Goal: Task Accomplishment & Management: Use online tool/utility

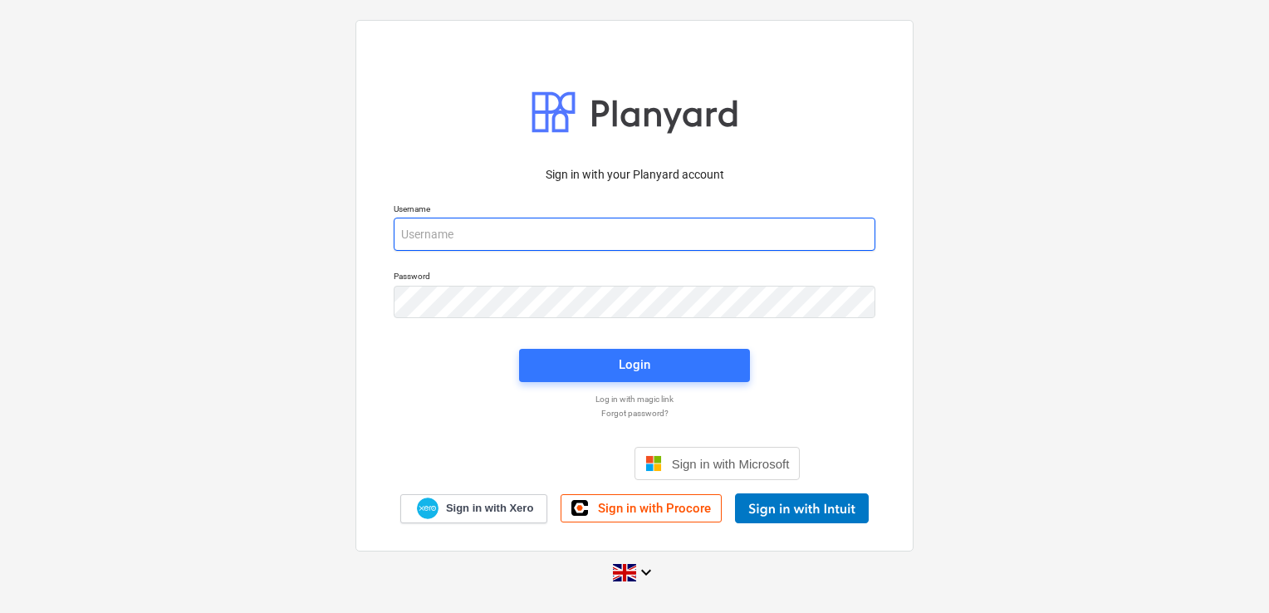
click at [515, 233] on input "email" at bounding box center [635, 234] width 482 height 33
type input "[EMAIL_ADDRESS][DOMAIN_NAME]"
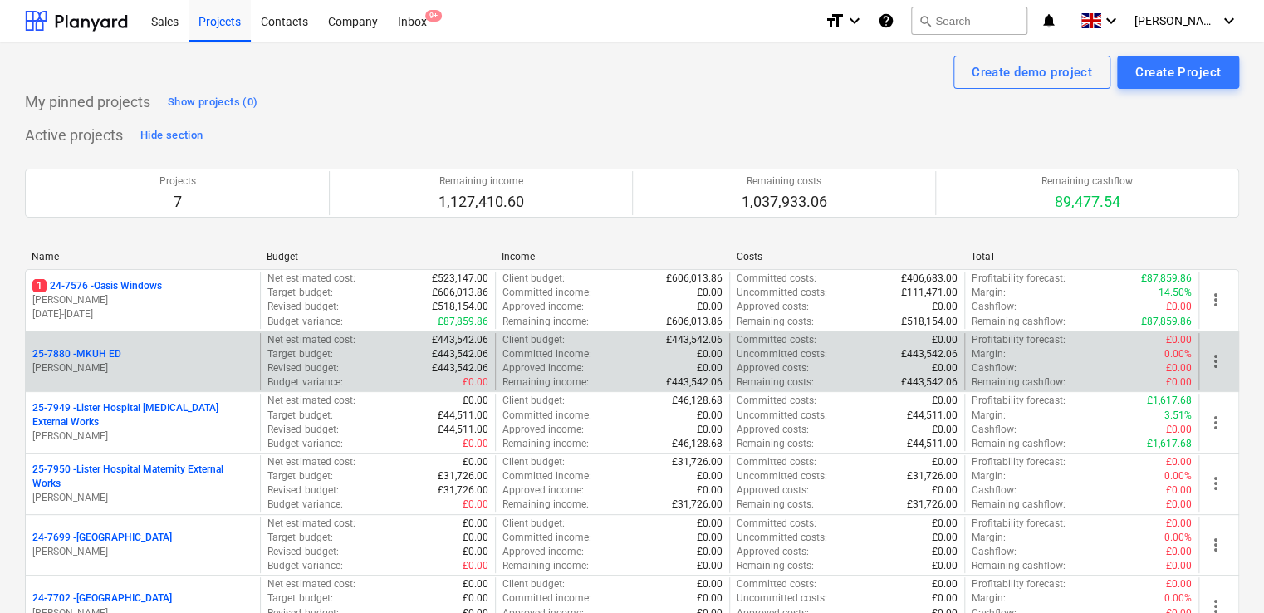
click at [201, 370] on p "[PERSON_NAME]" at bounding box center [142, 368] width 221 height 14
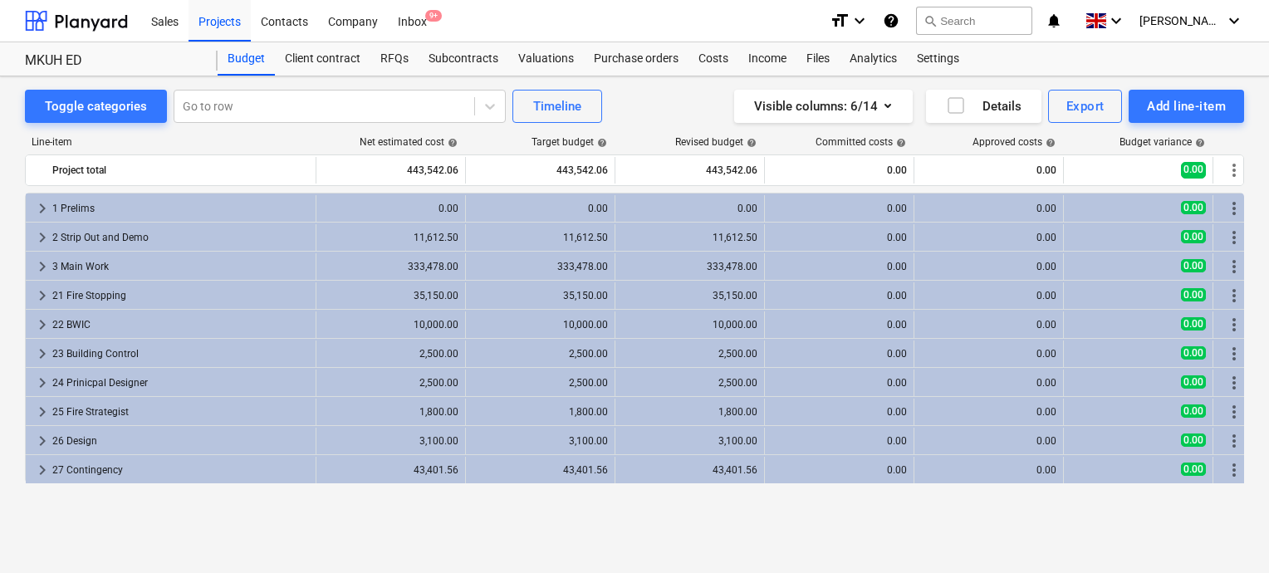
click at [861, 503] on div "keyboard_arrow_right 1 Prelims 0.00 0.00 0.00 0.00 0.00 0.00 more_vert keyboard…" at bounding box center [634, 351] width 1219 height 316
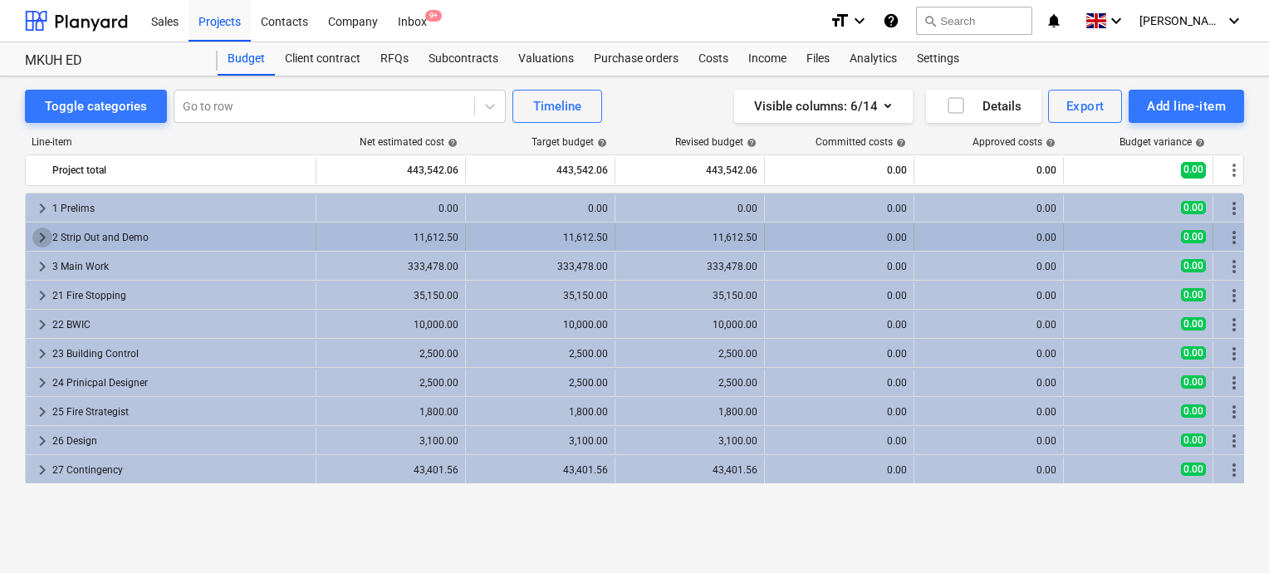
click at [38, 235] on span "keyboard_arrow_right" at bounding box center [42, 238] width 20 height 20
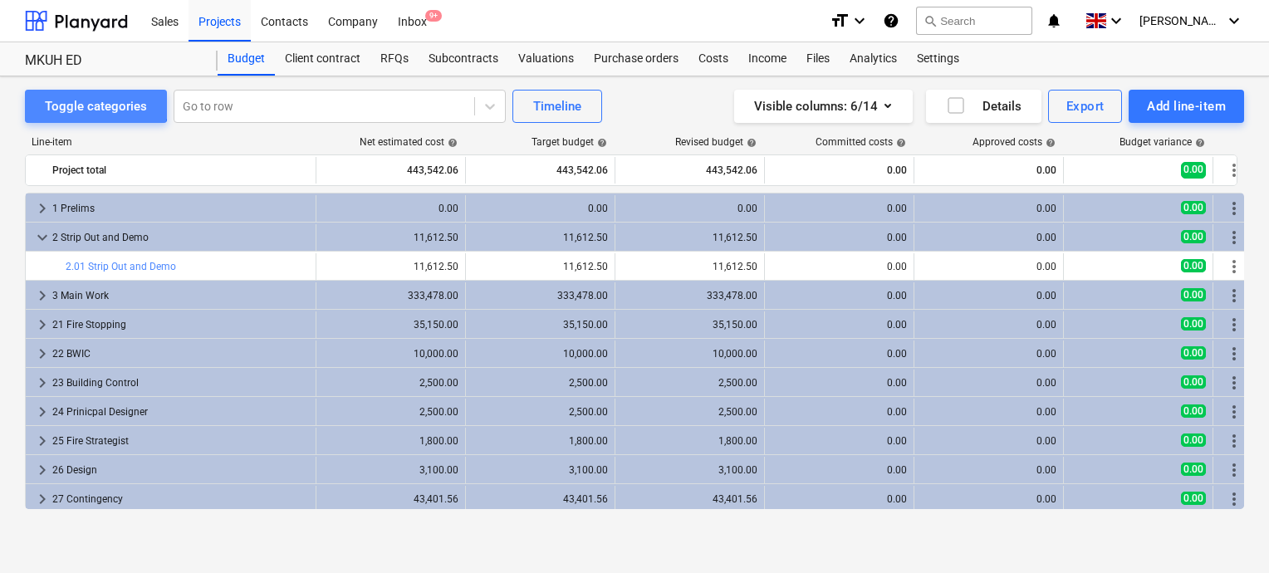
click at [92, 102] on div "Toggle categories" at bounding box center [96, 107] width 102 height 22
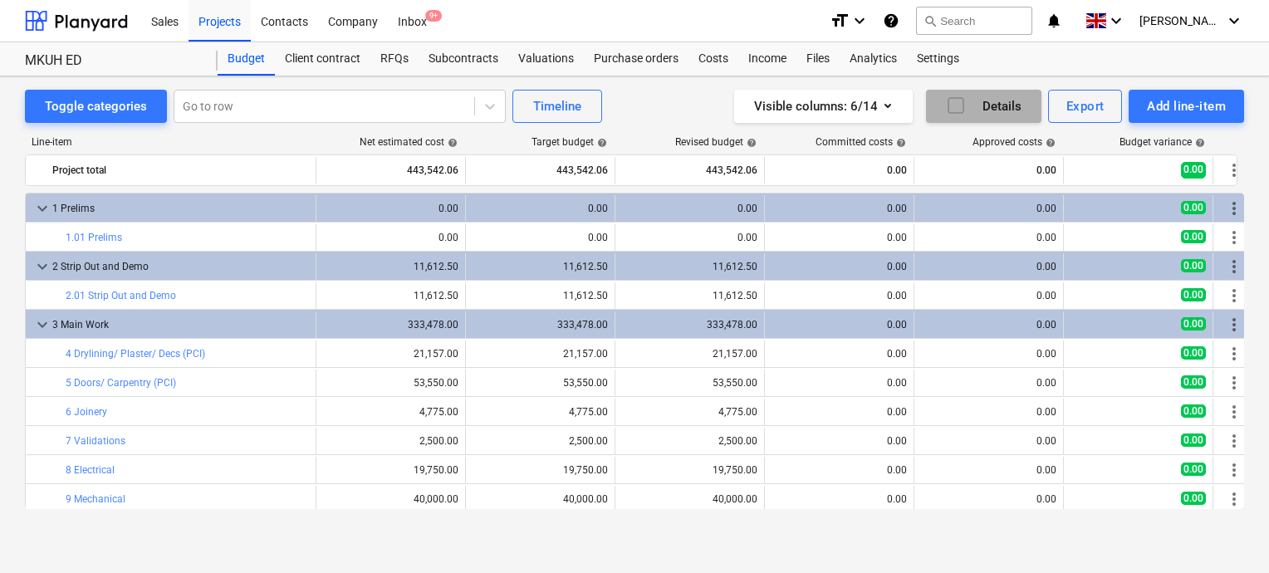
click at [954, 103] on icon "button" at bounding box center [956, 106] width 20 height 20
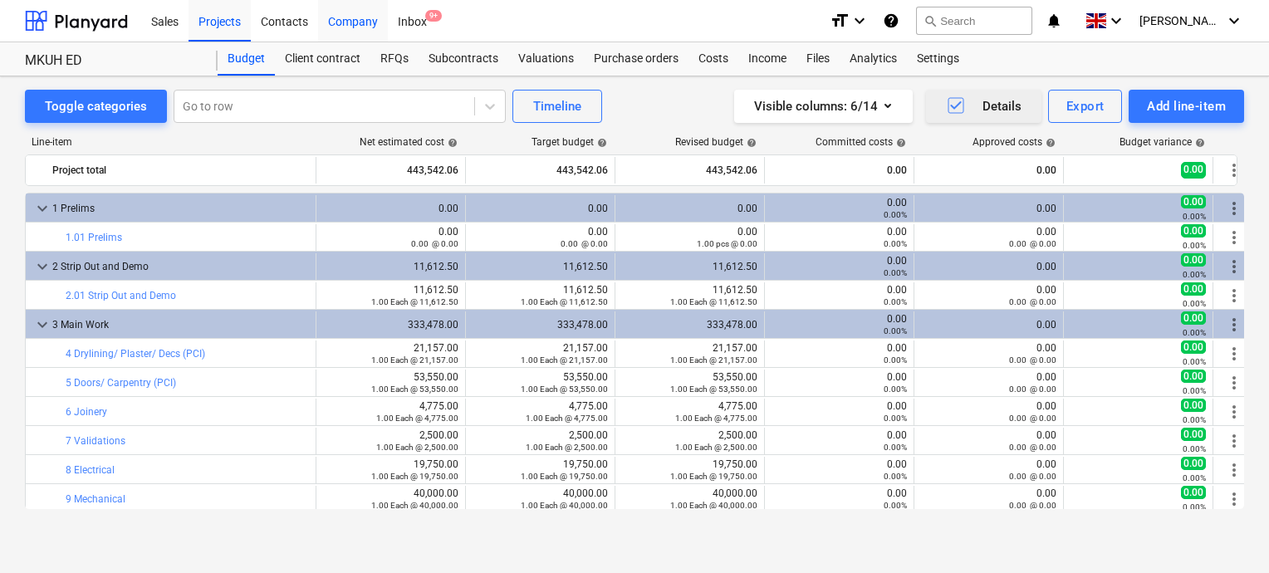
click at [349, 19] on div "Company" at bounding box center [353, 20] width 70 height 42
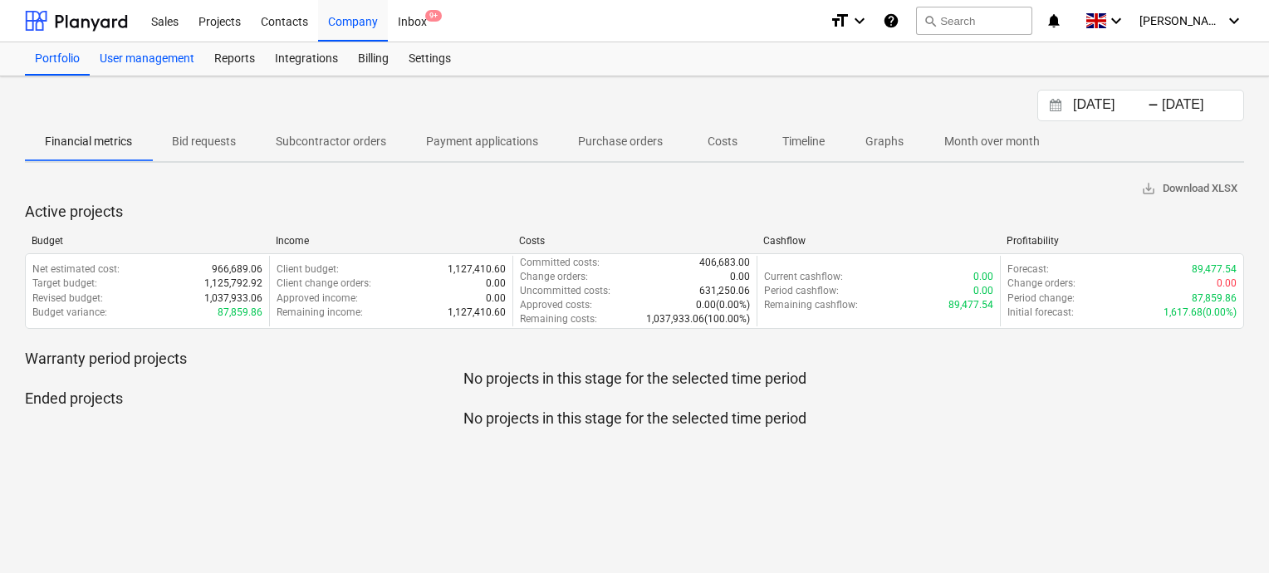
click at [164, 64] on div "User management" at bounding box center [147, 58] width 115 height 33
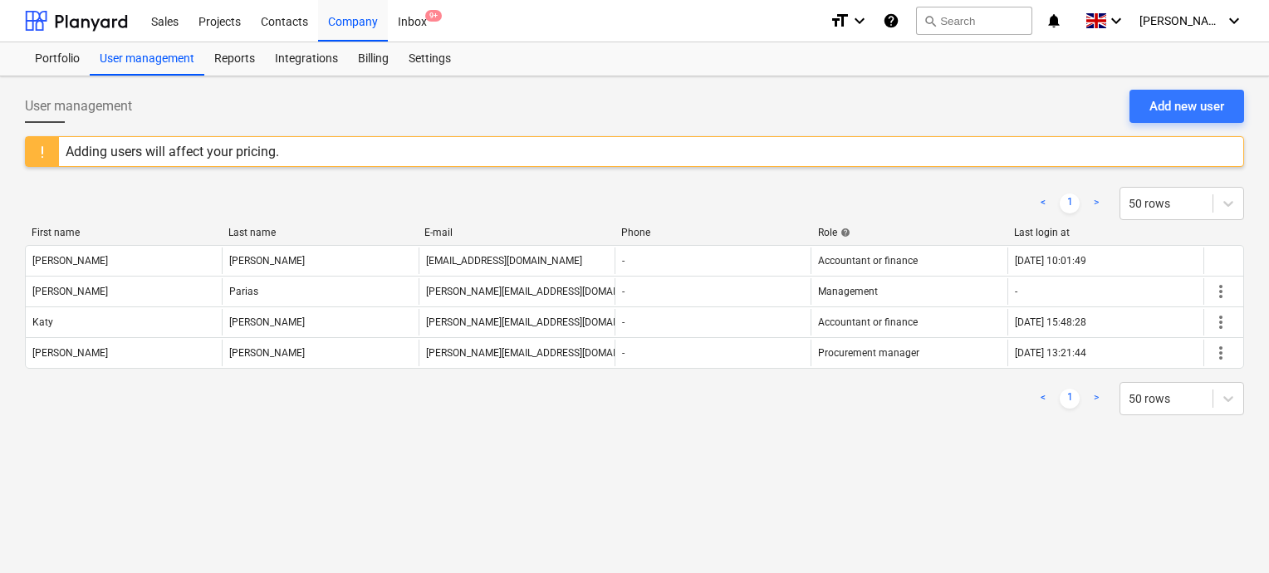
click at [207, 412] on div "< 1 > 50 rows" at bounding box center [634, 398] width 1219 height 33
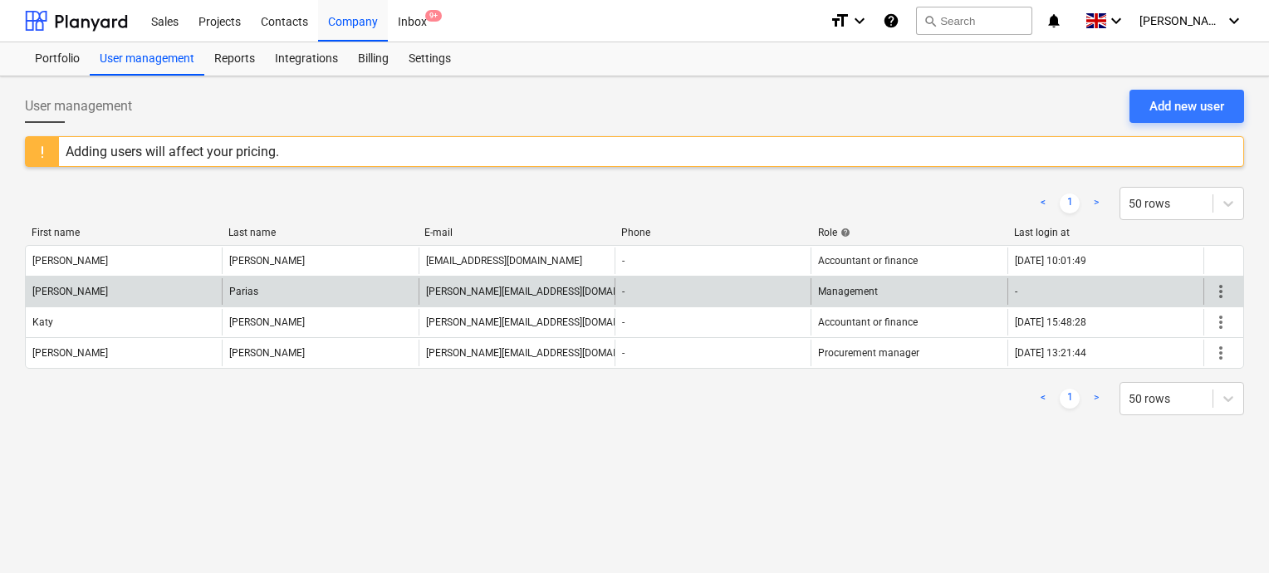
click at [290, 298] on div "Parias" at bounding box center [320, 291] width 196 height 27
click at [1225, 292] on span "more_vert" at bounding box center [1221, 292] width 20 height 20
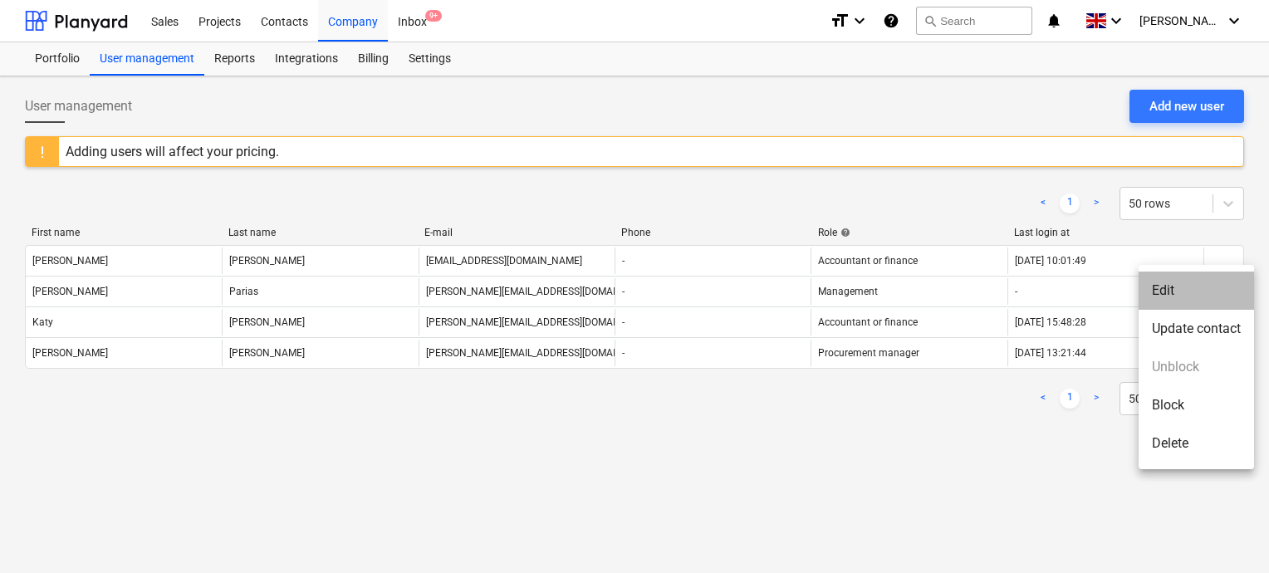
click at [1185, 298] on li "Edit" at bounding box center [1196, 291] width 115 height 38
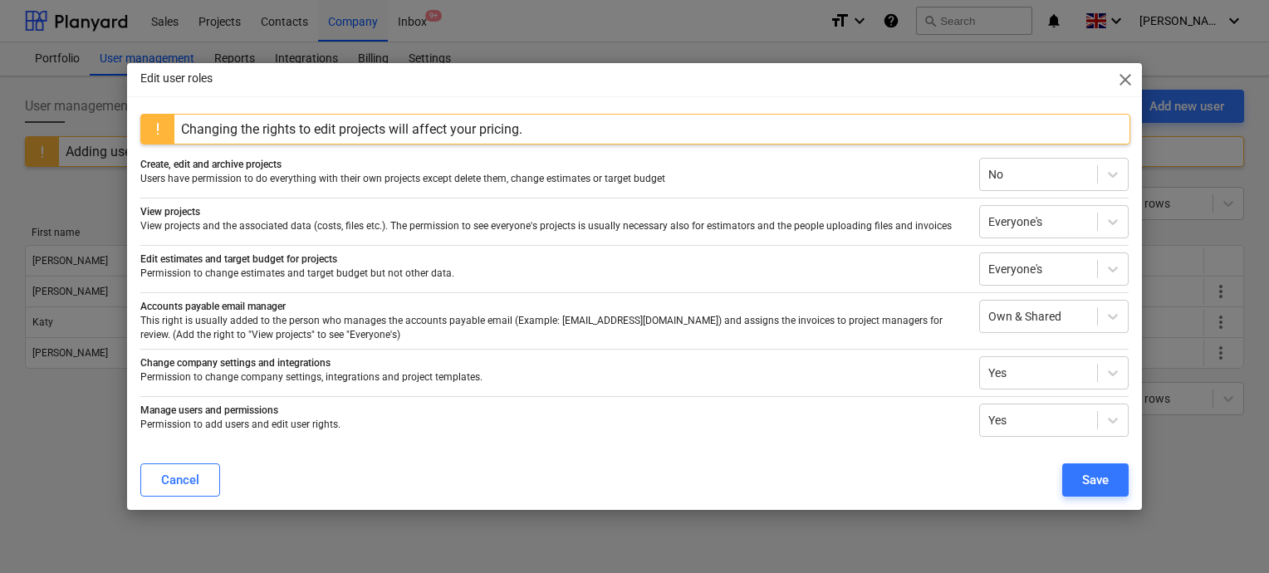
drag, startPoint x: 784, startPoint y: 91, endPoint x: 666, endPoint y: 100, distance: 118.3
drag, startPoint x: 666, startPoint y: 100, endPoint x: 605, endPoint y: 93, distance: 61.9
click at [605, 93] on div "Edit user roles close Changing the rights to edit projects will affect your pri…" at bounding box center [634, 286] width 1015 height 447
click at [1125, 81] on span "close" at bounding box center [1125, 80] width 20 height 20
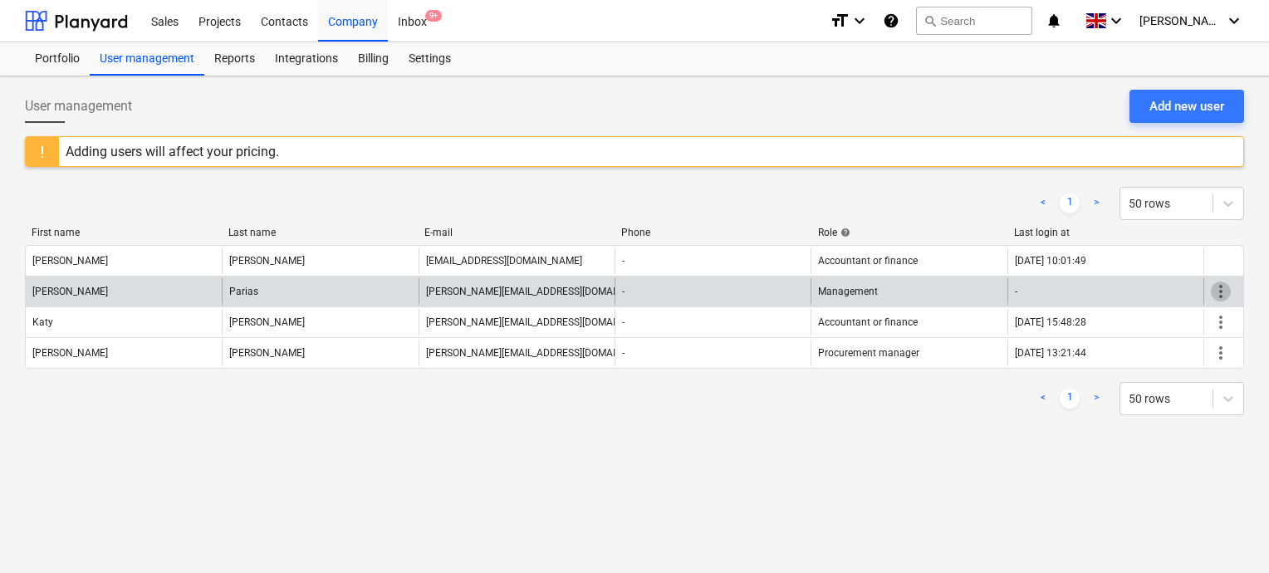
click at [1218, 293] on span "more_vert" at bounding box center [1221, 292] width 20 height 20
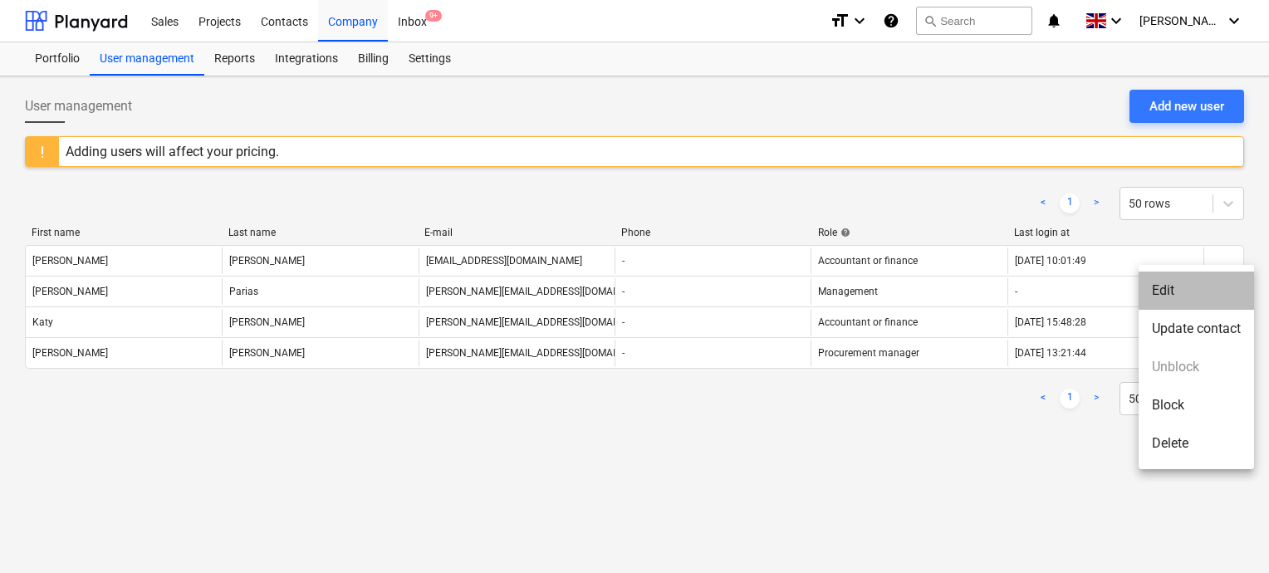
click at [1178, 291] on li "Edit" at bounding box center [1196, 291] width 115 height 38
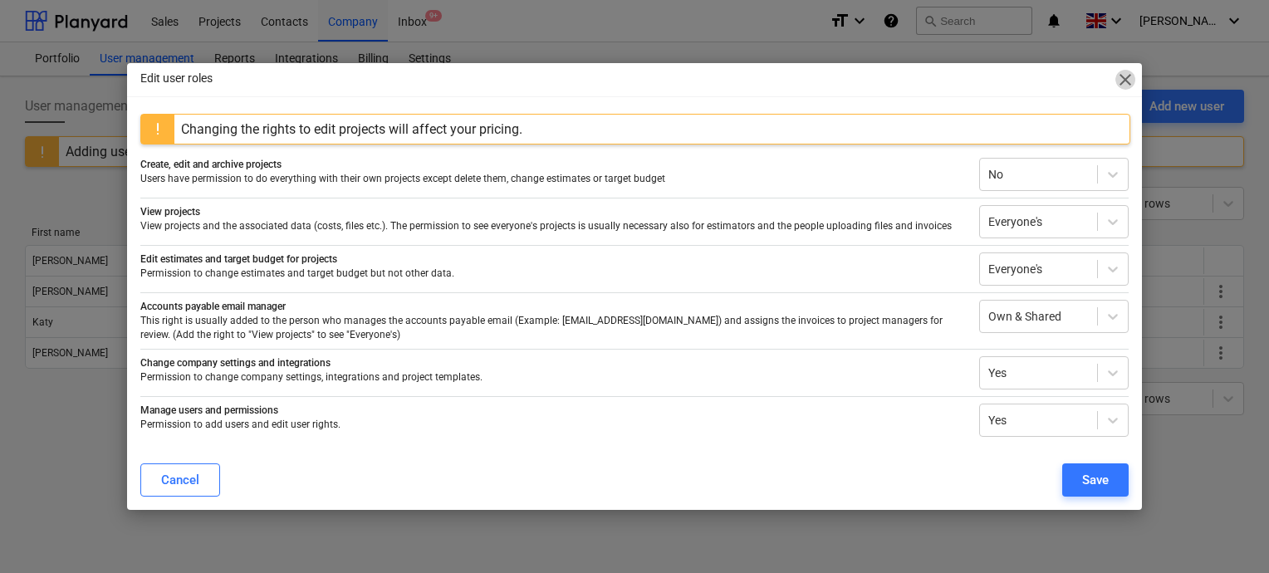
click at [1126, 80] on span "close" at bounding box center [1125, 80] width 20 height 20
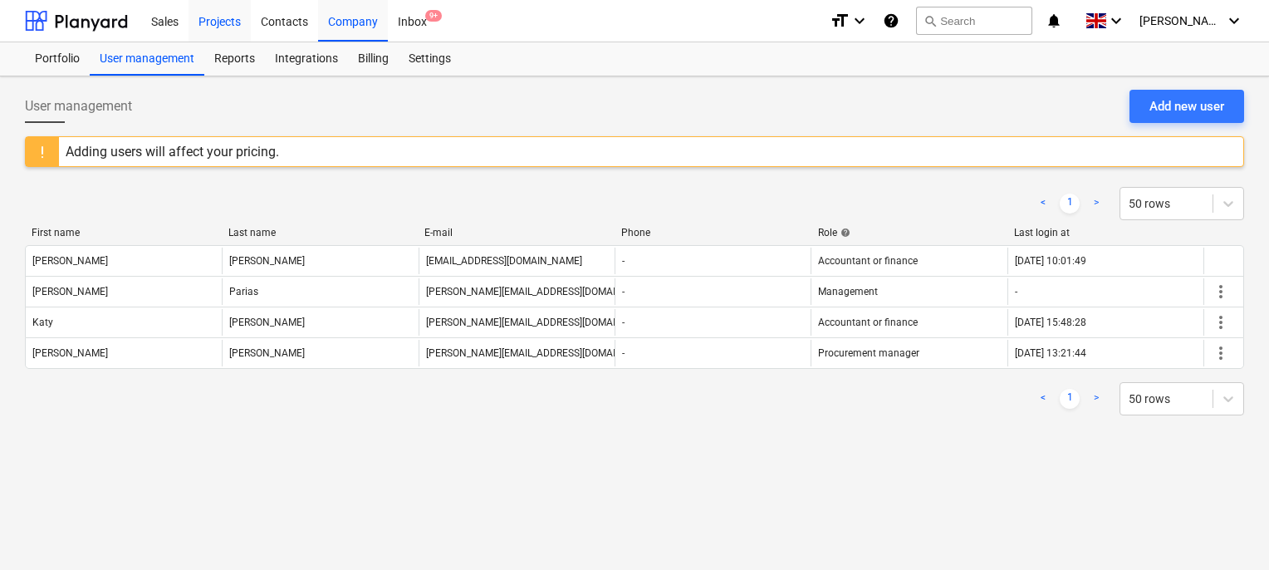
click at [216, 23] on div "Projects" at bounding box center [220, 20] width 62 height 42
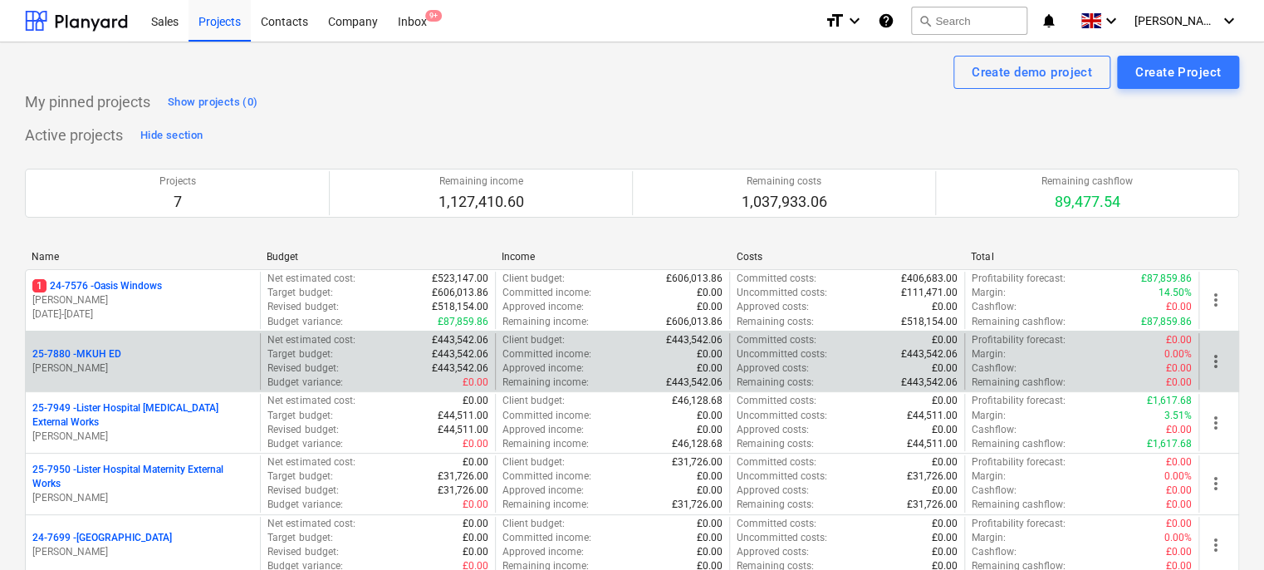
click at [106, 349] on p "25-7880 - MKUH ED" at bounding box center [76, 354] width 89 height 14
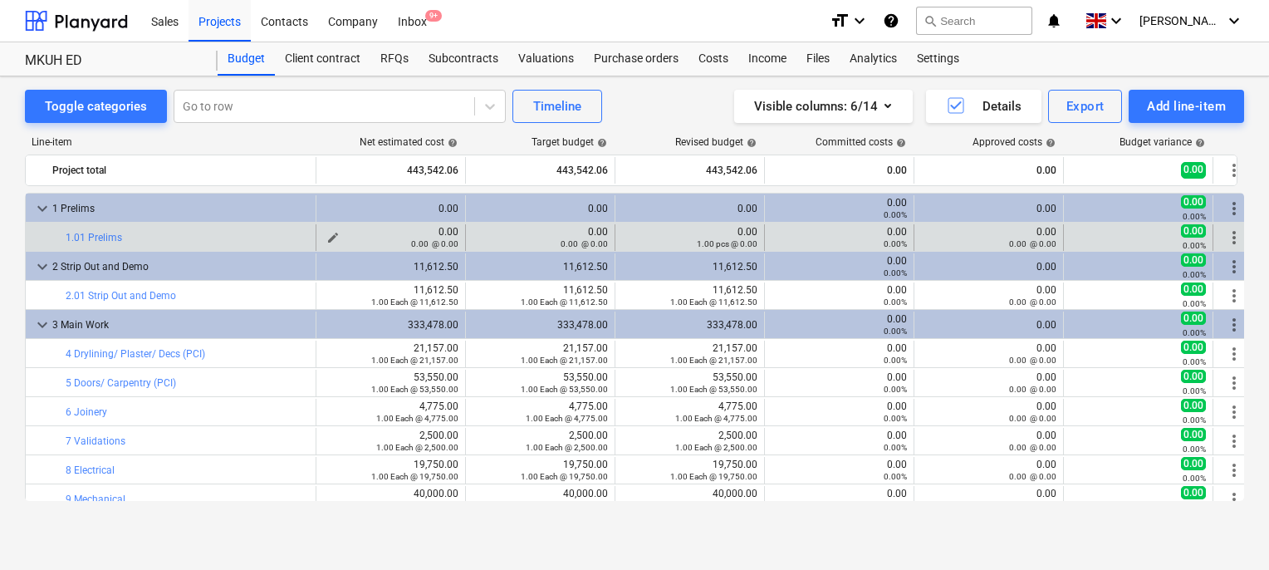
click at [429, 234] on div "0.00 0.00 @ 0.00" at bounding box center [390, 237] width 135 height 23
click at [327, 238] on div "0.00 @ 0.00" at bounding box center [390, 244] width 135 height 12
click at [331, 237] on span "edit" at bounding box center [332, 237] width 13 height 13
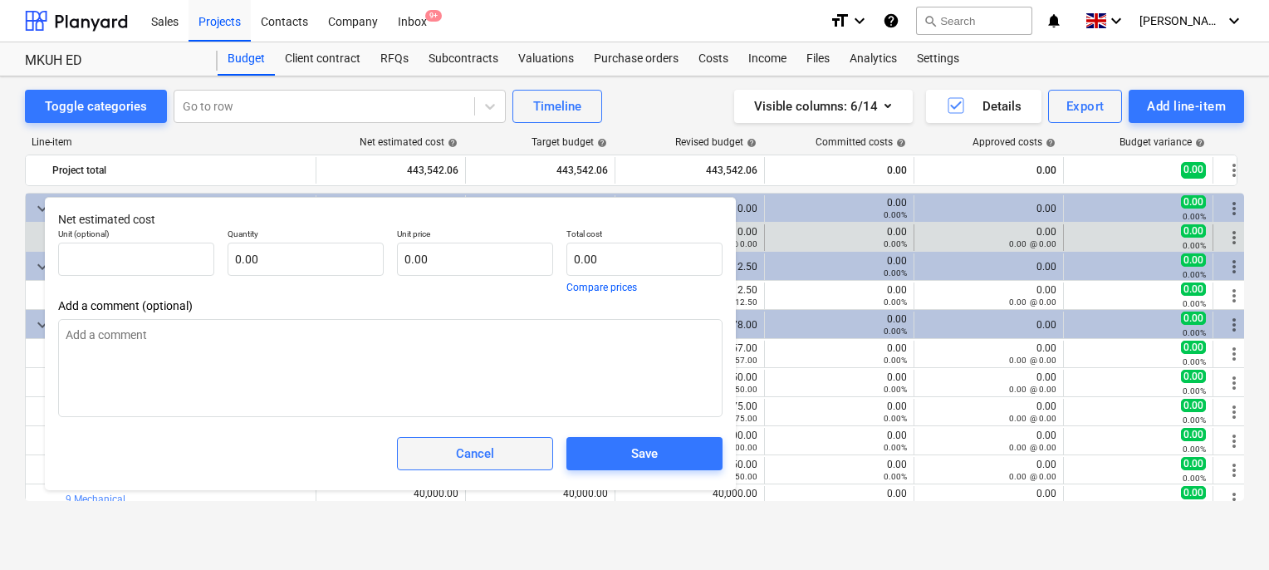
click at [465, 448] on div "Cancel" at bounding box center [475, 454] width 38 height 22
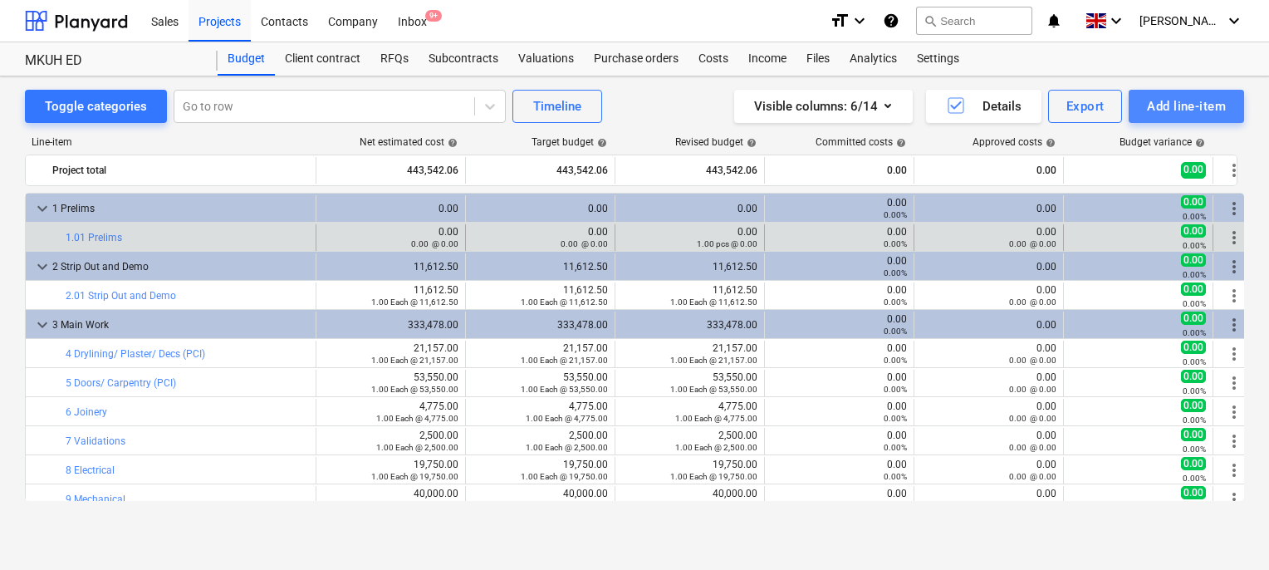
click at [1153, 110] on div "Add line-item" at bounding box center [1186, 107] width 79 height 22
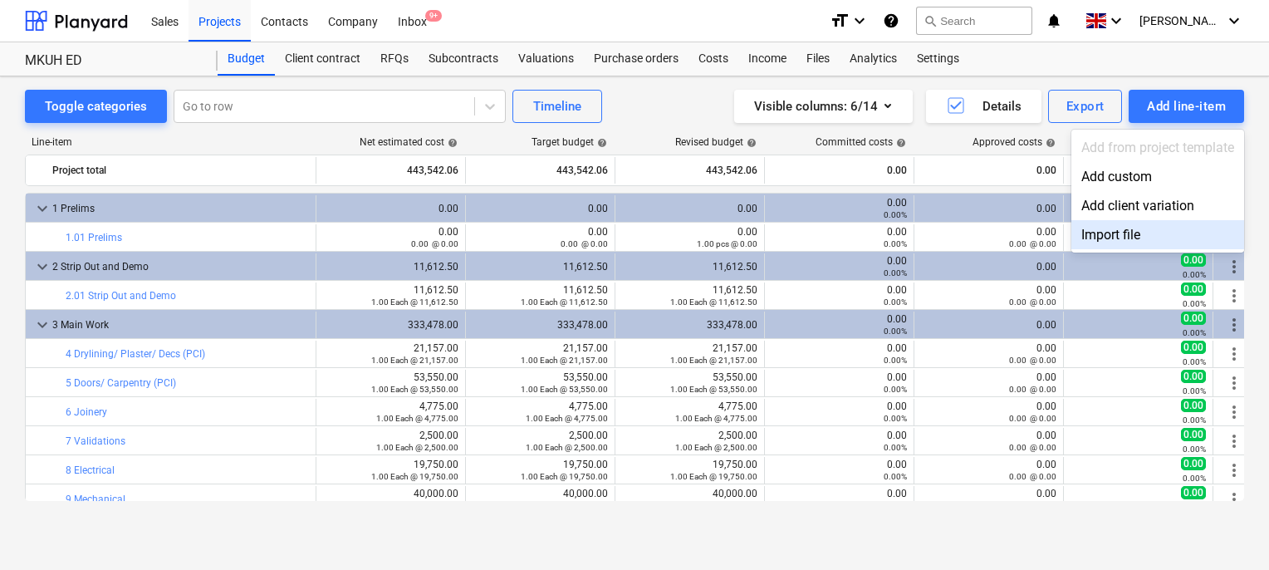
click at [1091, 233] on div "Import file" at bounding box center [1157, 234] width 173 height 29
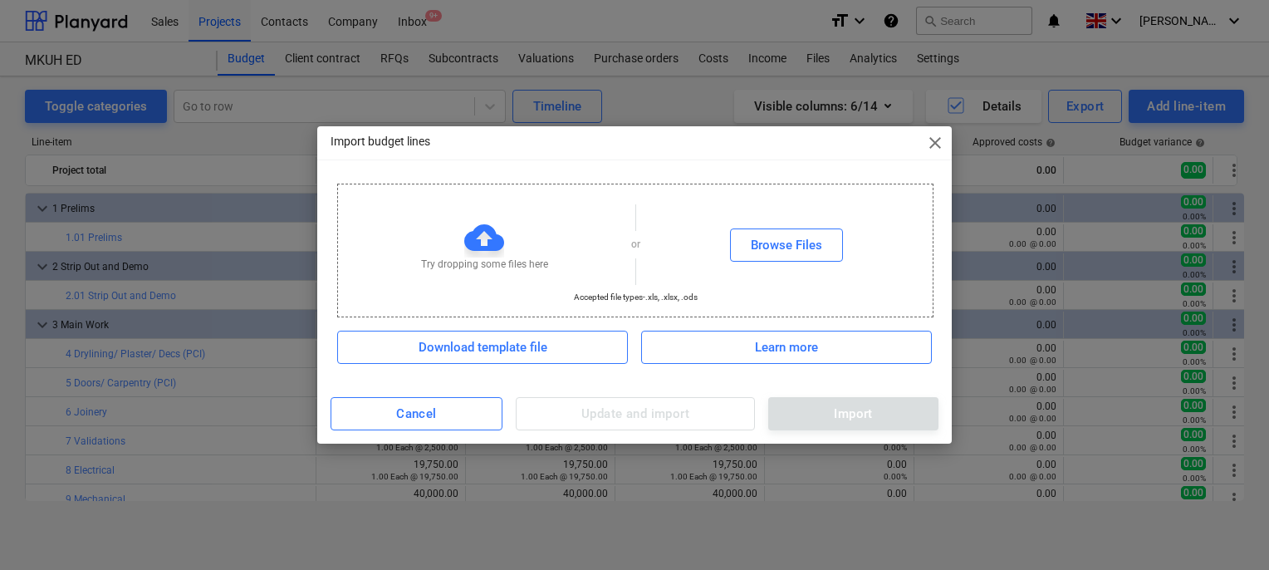
drag, startPoint x: 675, startPoint y: 137, endPoint x: 591, endPoint y: 150, distance: 85.8
click at [591, 150] on div "Import budget lines close" at bounding box center [634, 142] width 635 height 33
drag, startPoint x: 591, startPoint y: 150, endPoint x: 535, endPoint y: 147, distance: 55.7
click at [535, 147] on div "Import budget lines close" at bounding box center [634, 142] width 635 height 33
click at [466, 406] on span "Cancel" at bounding box center [416, 414] width 135 height 22
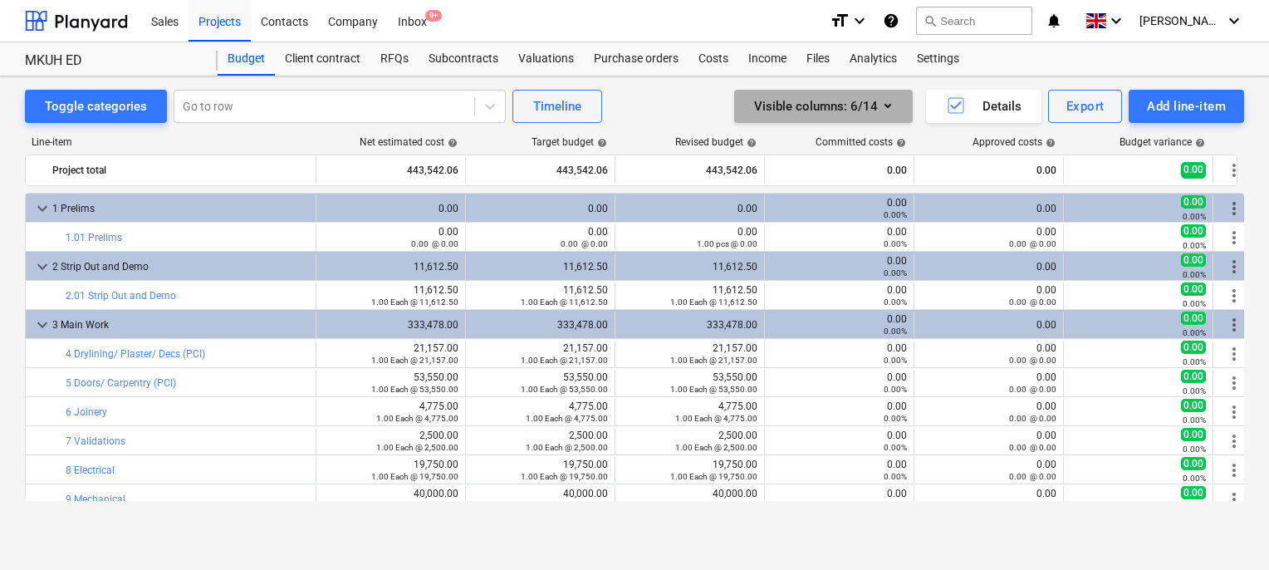
click at [880, 110] on icon "button" at bounding box center [888, 106] width 20 height 20
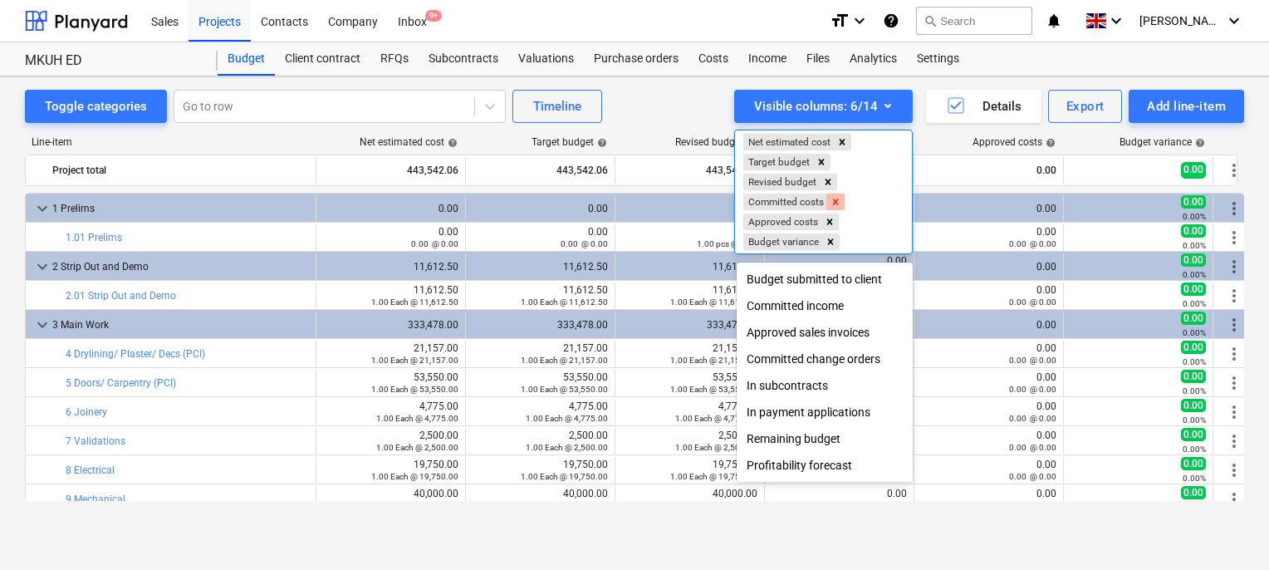
click at [837, 200] on icon "Remove Committed costs" at bounding box center [836, 202] width 12 height 12
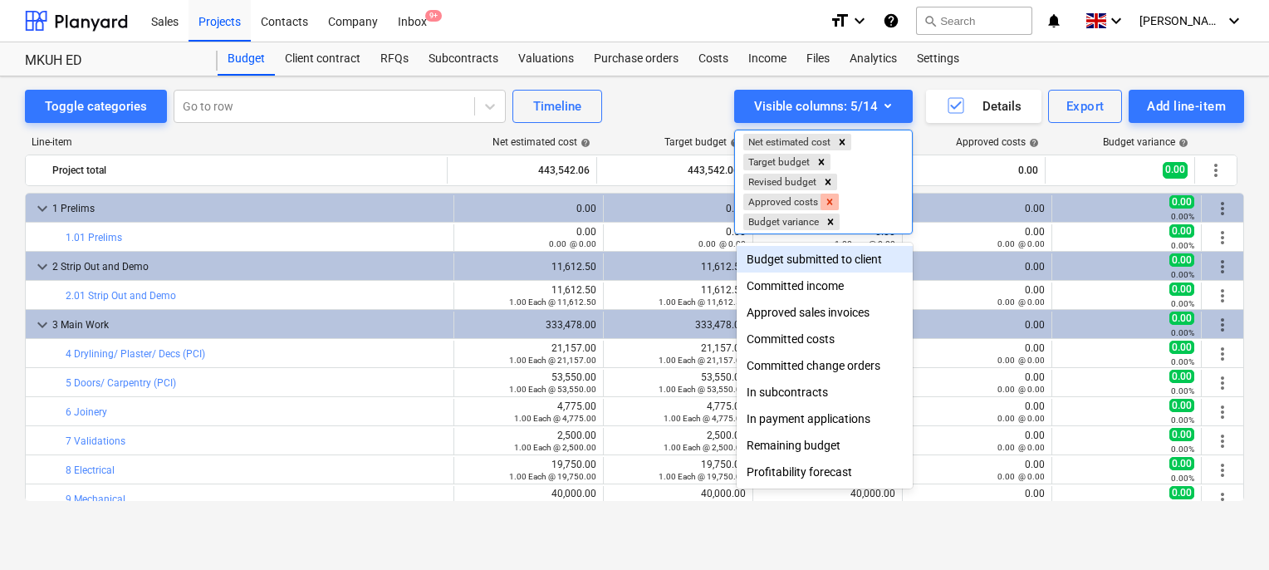
click at [821, 206] on div "Remove Approved costs" at bounding box center [830, 202] width 18 height 17
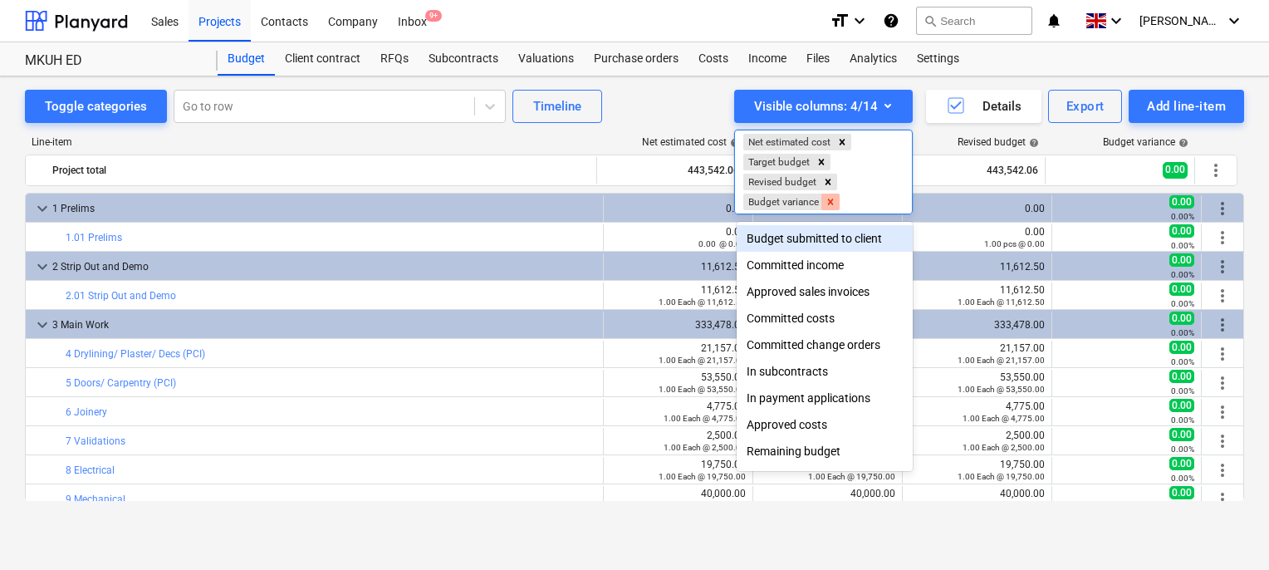
click at [835, 201] on icon "Remove Budget variance" at bounding box center [831, 202] width 12 height 12
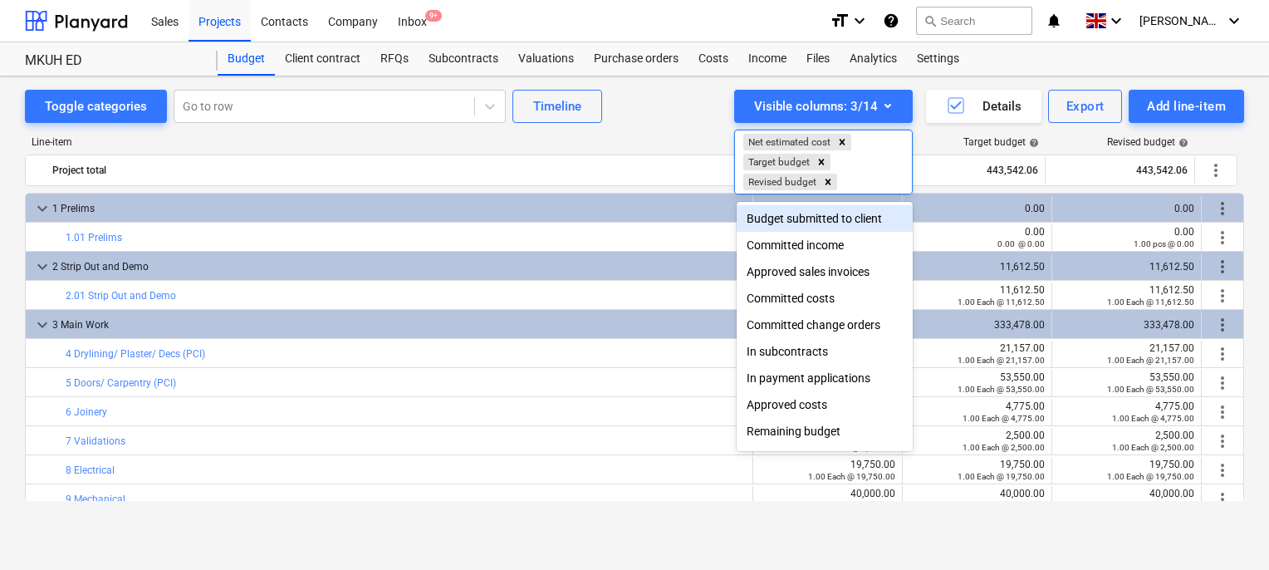
click at [759, 215] on div "Budget submitted to client" at bounding box center [825, 218] width 176 height 27
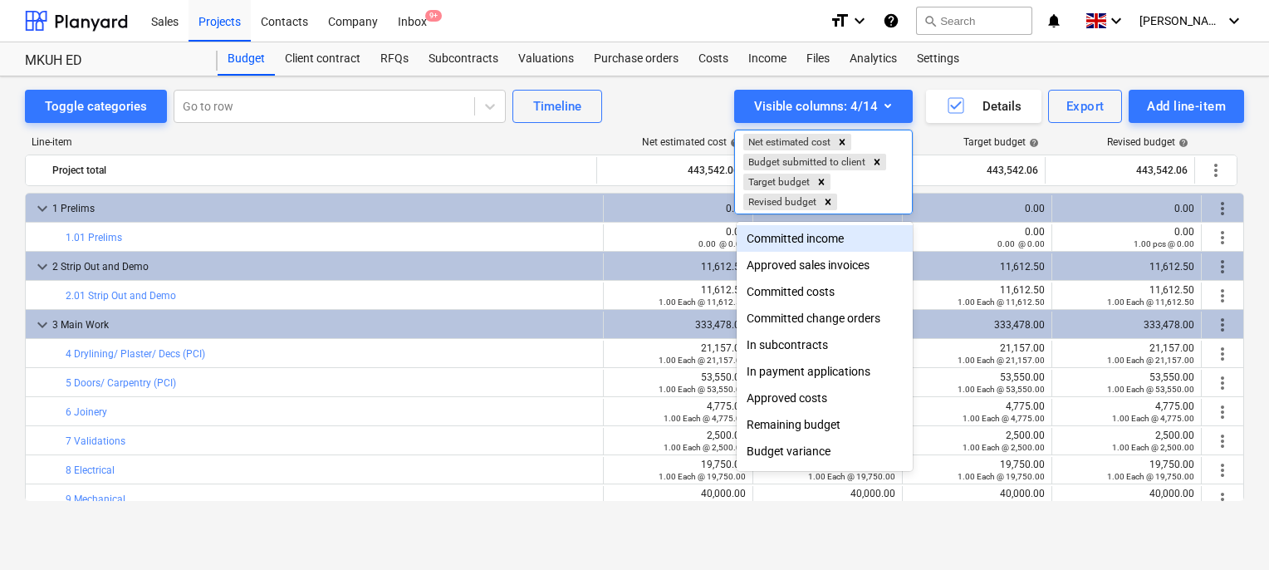
click at [529, 161] on div at bounding box center [634, 285] width 1269 height 570
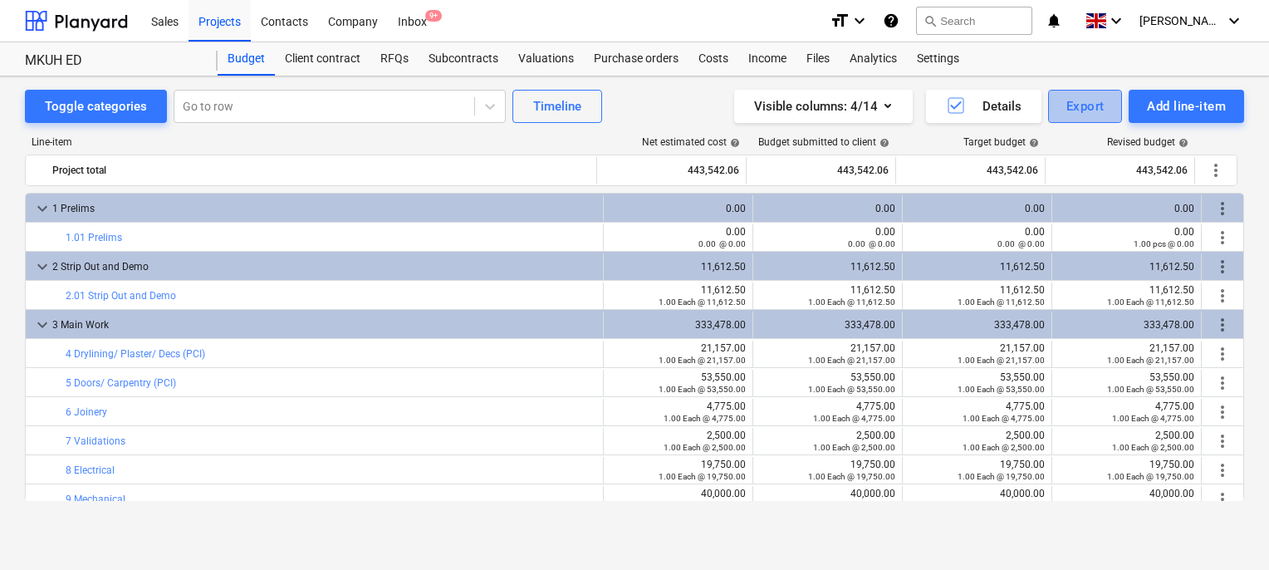
click at [1066, 97] on div "Export" at bounding box center [1085, 107] width 38 height 22
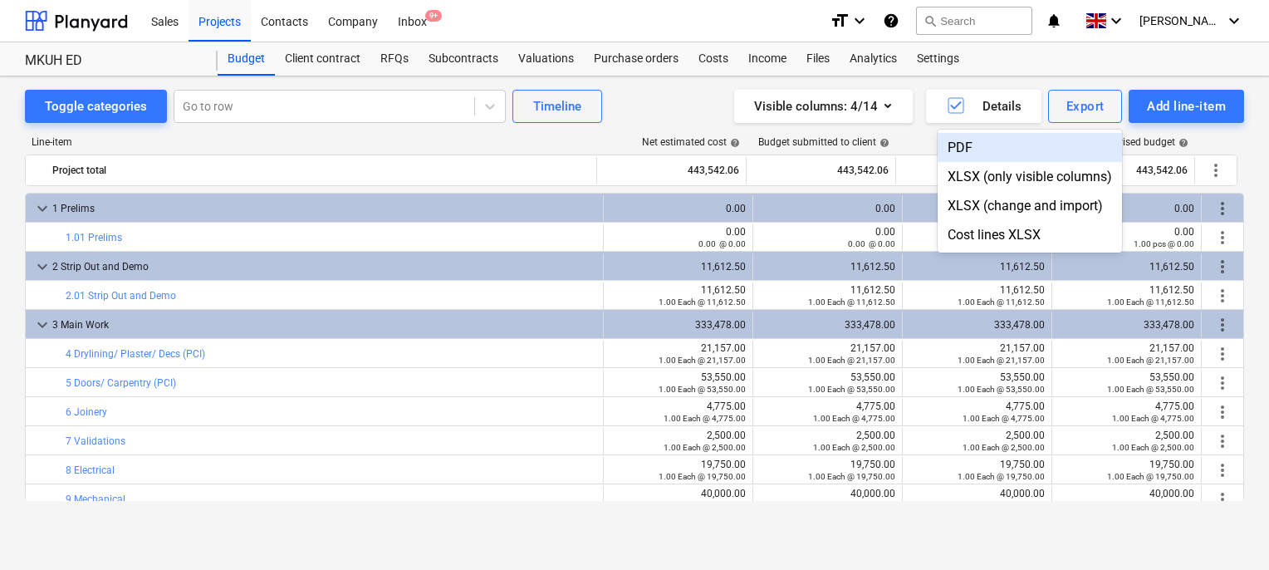
click at [1076, 107] on div at bounding box center [634, 285] width 1269 height 570
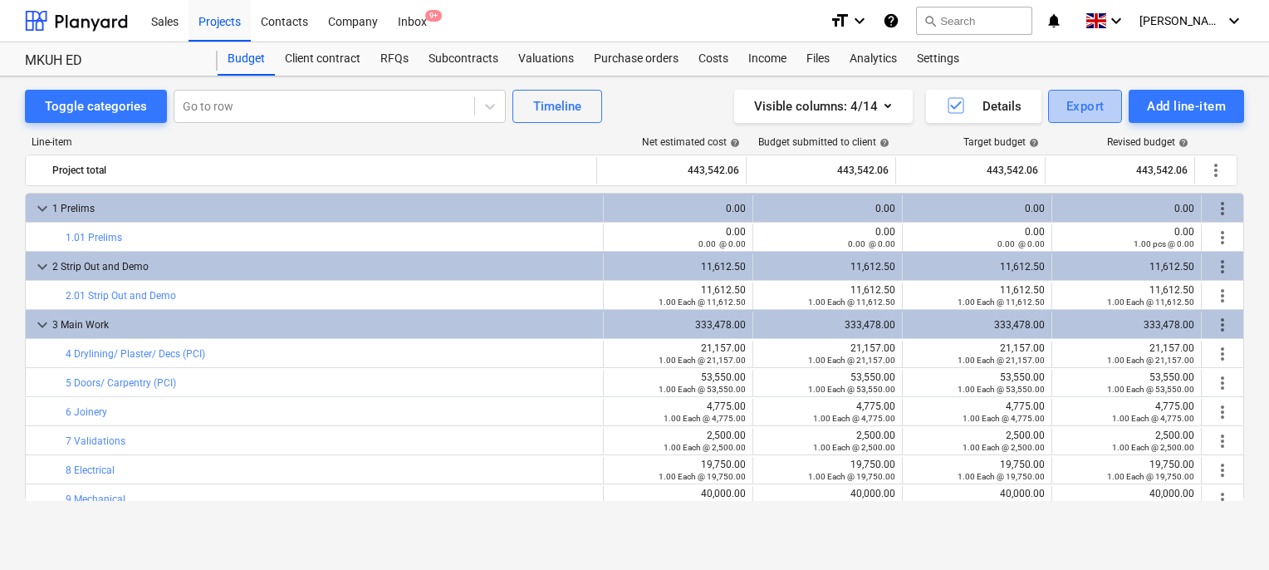
click at [1076, 107] on div "Export" at bounding box center [1085, 107] width 38 height 22
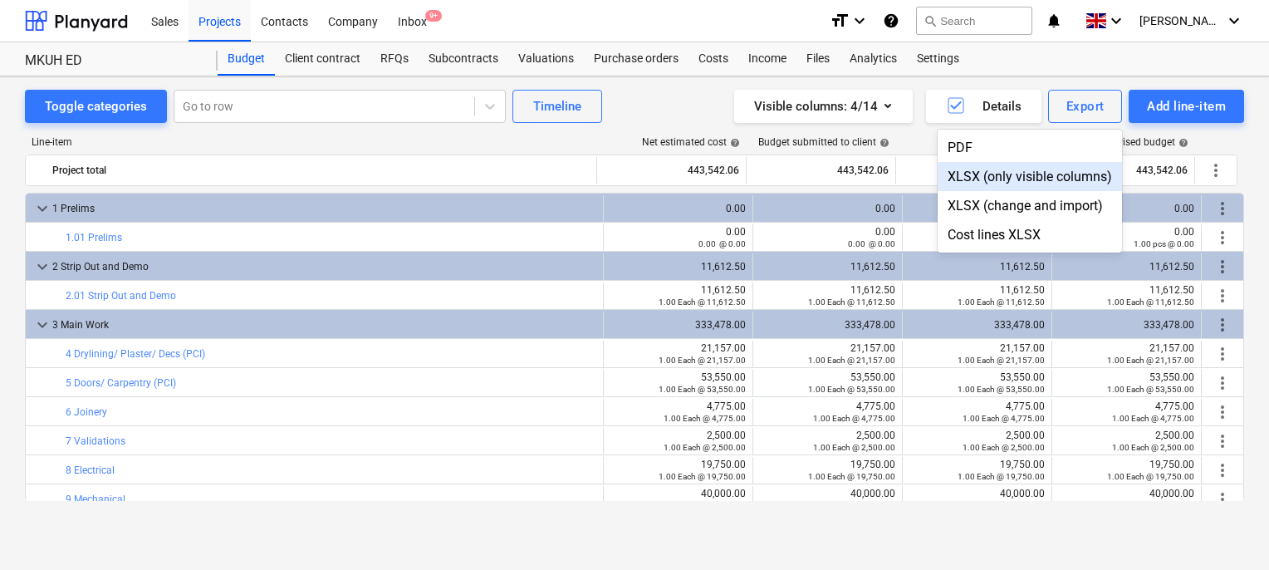
click at [985, 179] on div "XLSX (only visible columns)" at bounding box center [1030, 176] width 184 height 29
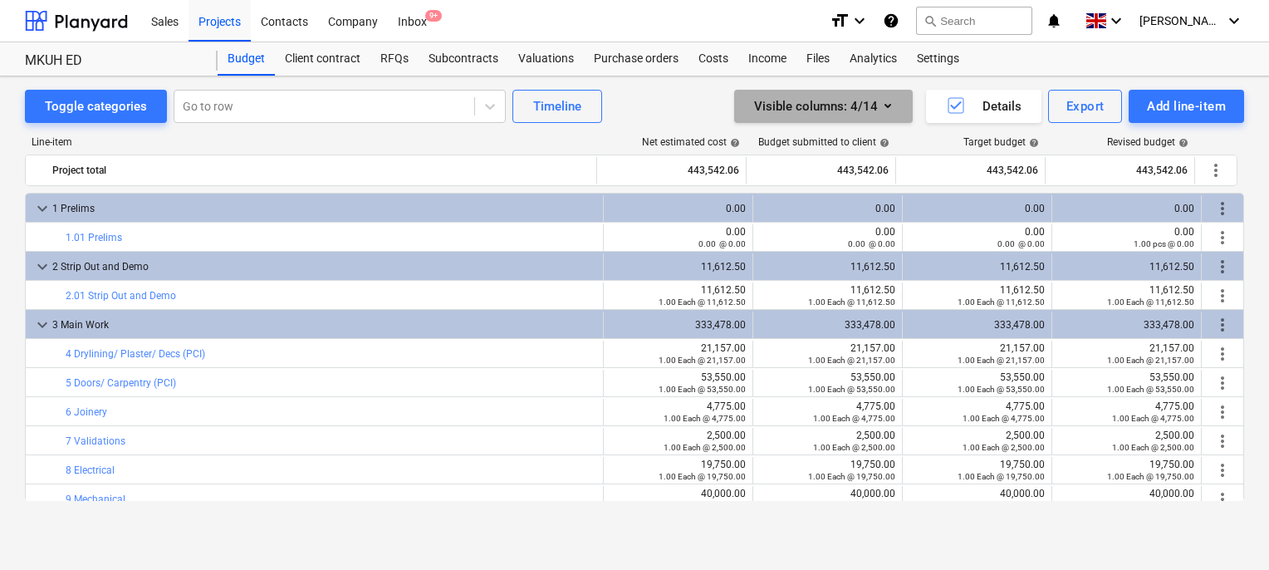
click at [895, 109] on icon "button" at bounding box center [888, 106] width 20 height 20
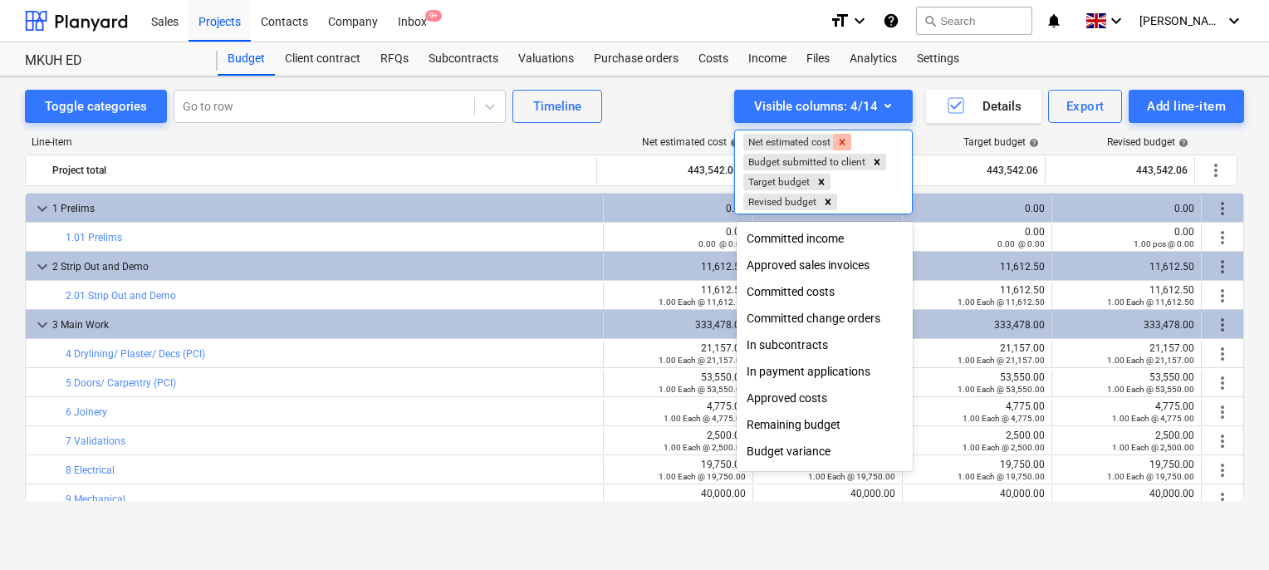
click at [846, 140] on icon "Remove Net estimated cost" at bounding box center [843, 142] width 6 height 6
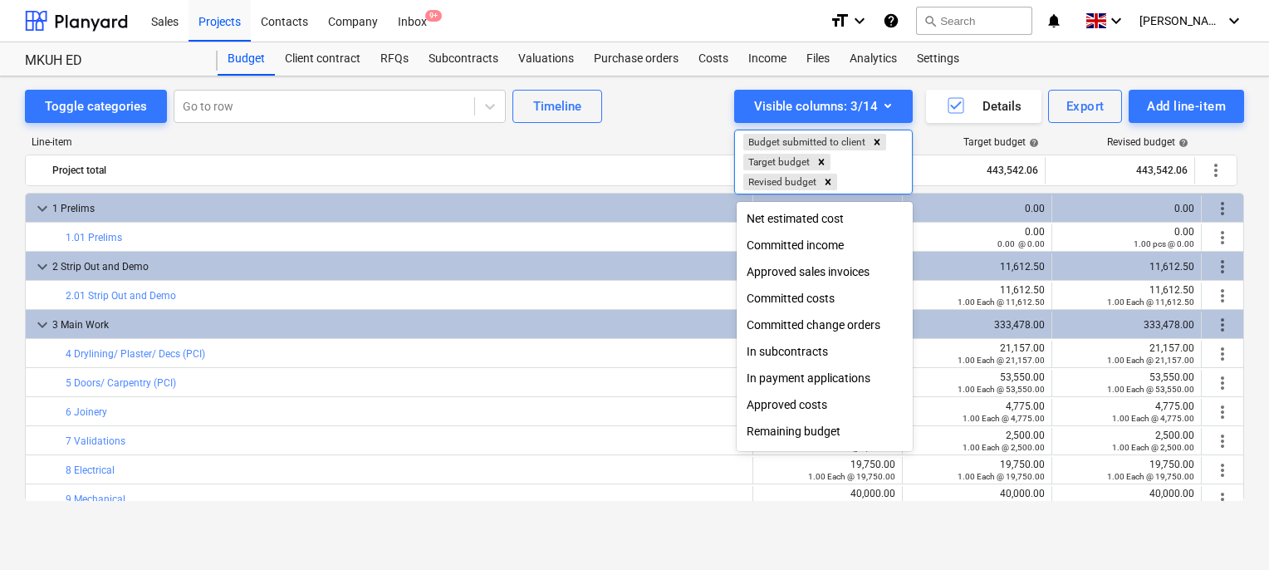
click at [779, 404] on div "Approved costs" at bounding box center [825, 404] width 176 height 27
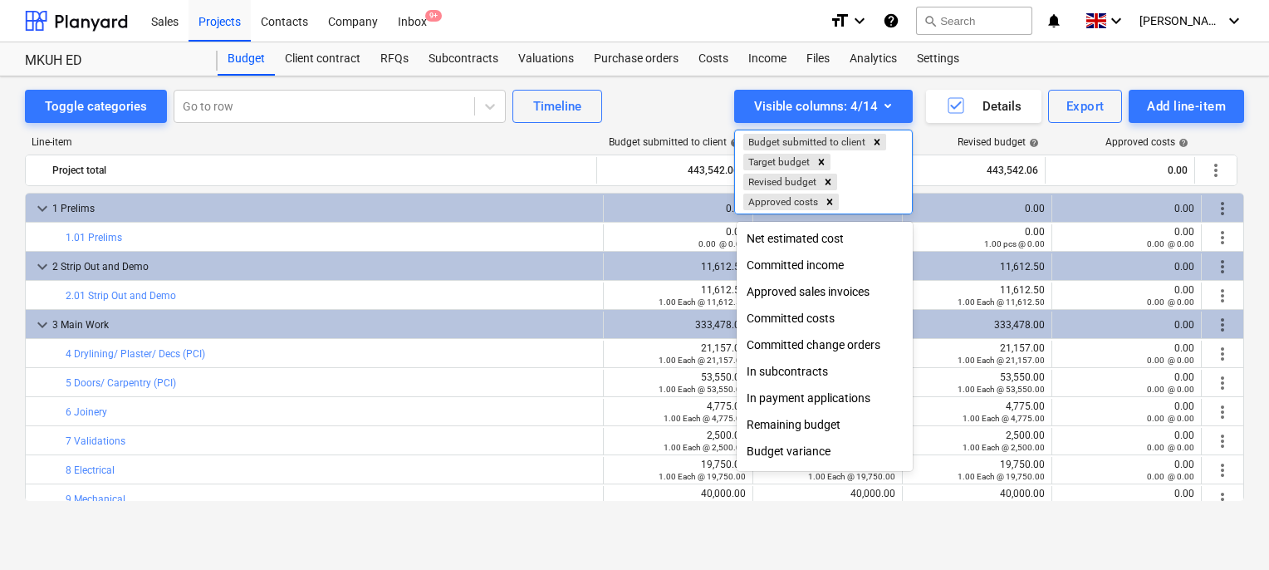
click at [781, 326] on div "Committed costs" at bounding box center [825, 318] width 176 height 27
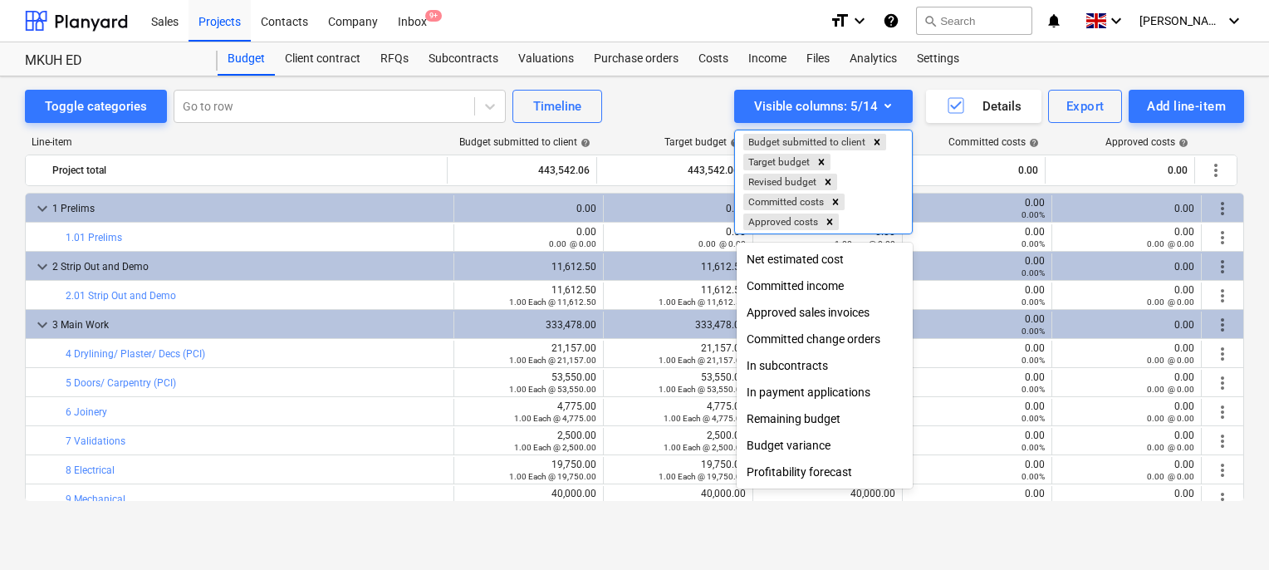
click at [763, 479] on div "Profitability forecast" at bounding box center [825, 471] width 176 height 27
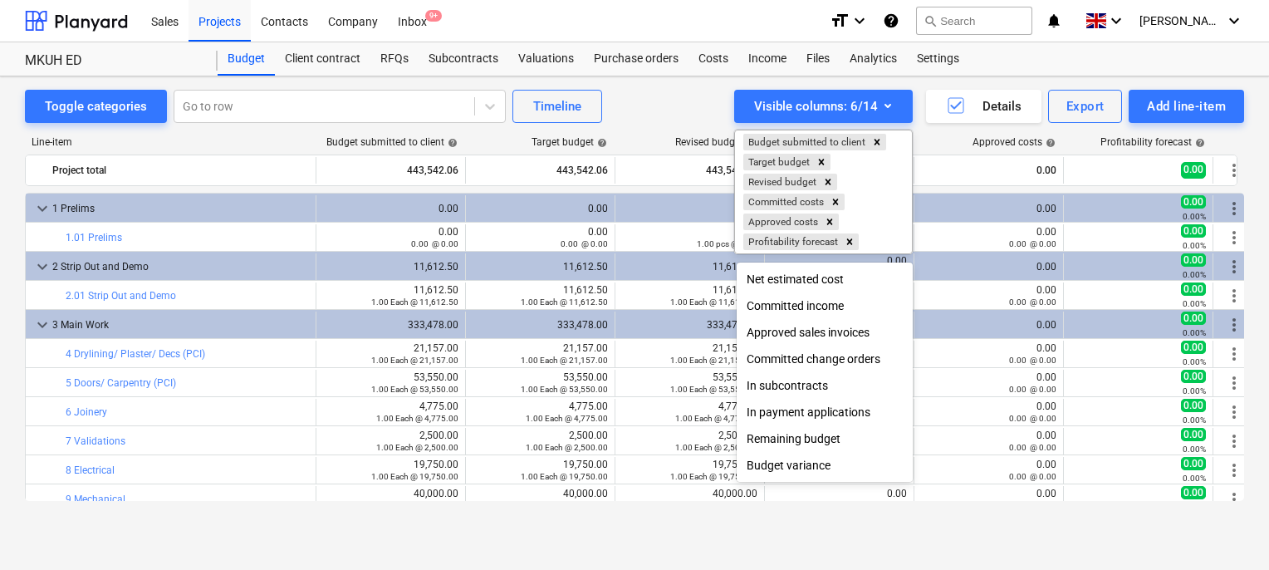
click at [651, 138] on div at bounding box center [634, 285] width 1269 height 570
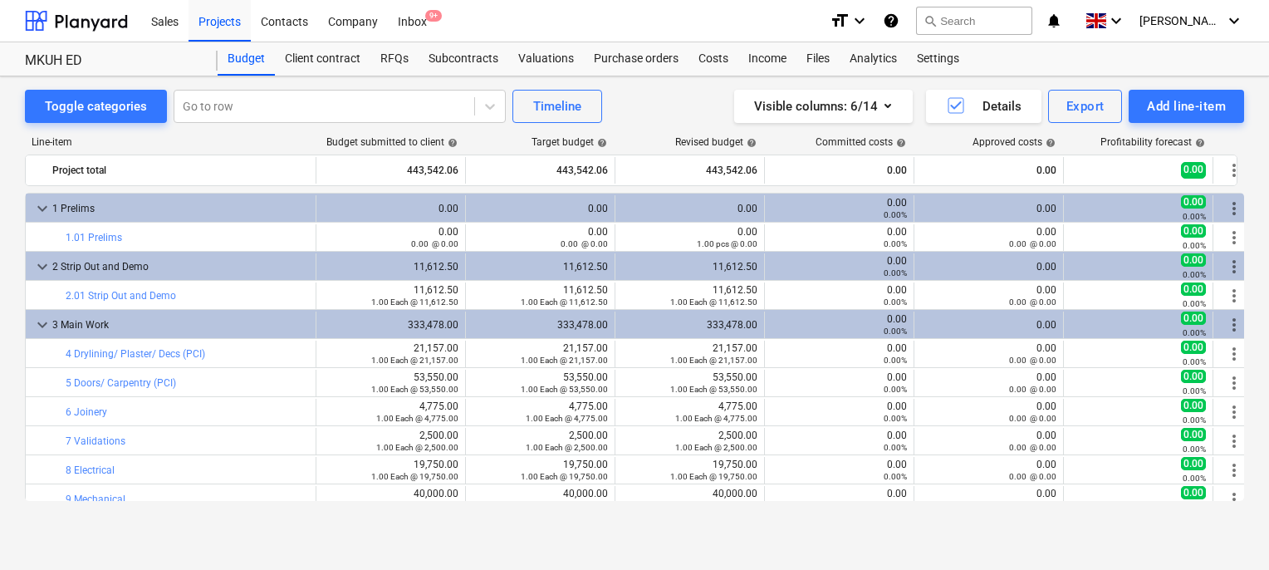
click at [651, 138] on div "Revised budget help" at bounding box center [689, 142] width 149 height 12
